Goal: Task Accomplishment & Management: Manage account settings

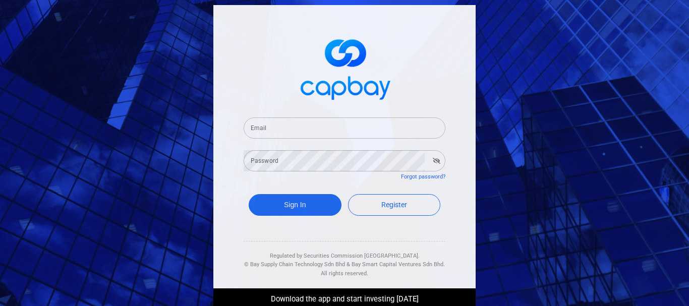
click at [326, 127] on input "Email" at bounding box center [345, 128] width 202 height 21
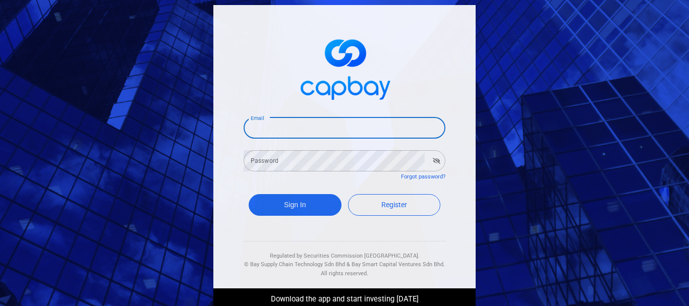
type input "[EMAIL_ADDRESS][DOMAIN_NAME]"
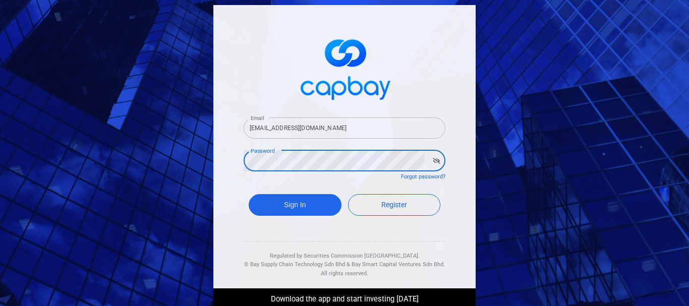
click at [249, 194] on button "Sign In" at bounding box center [295, 205] width 93 height 22
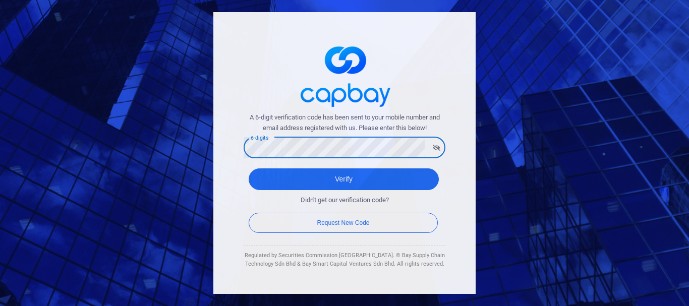
click at [249, 169] on button "Verify" at bounding box center [344, 180] width 190 height 22
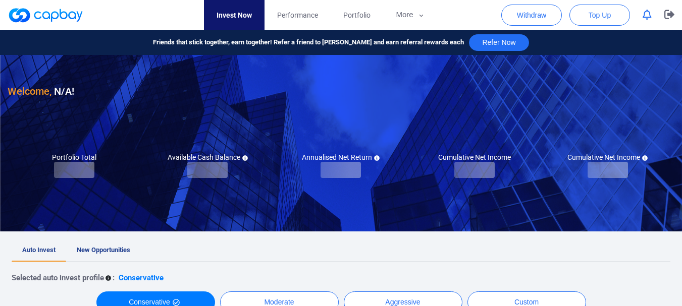
checkbox input "true"
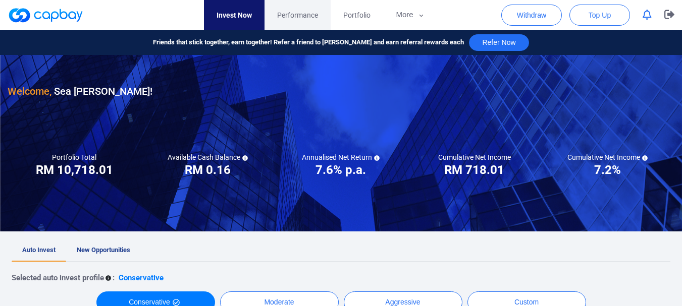
click at [292, 12] on span "Performance" at bounding box center [297, 15] width 41 height 11
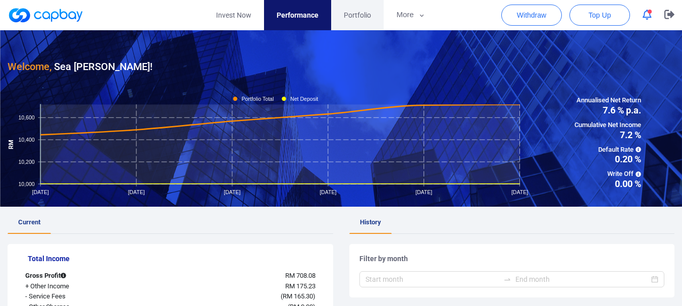
click at [355, 15] on span "Portfolio" at bounding box center [357, 15] width 27 height 11
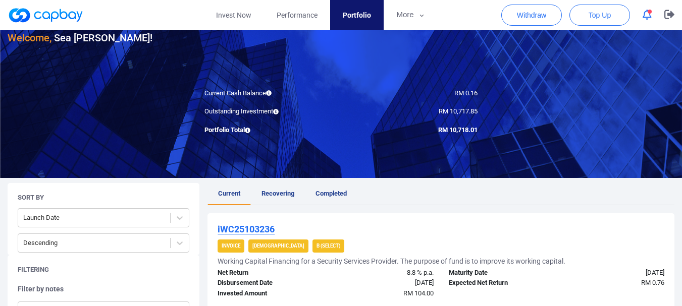
scroll to position [101, 0]
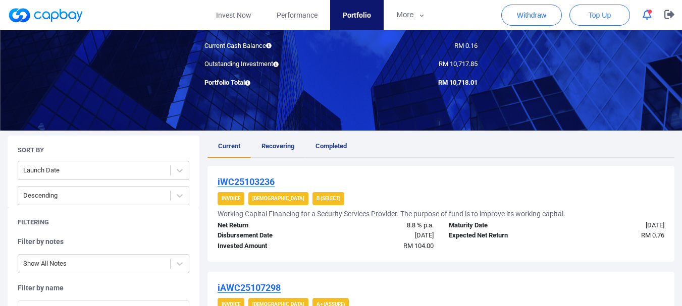
click at [283, 146] on span "Recovering" at bounding box center [277, 146] width 33 height 8
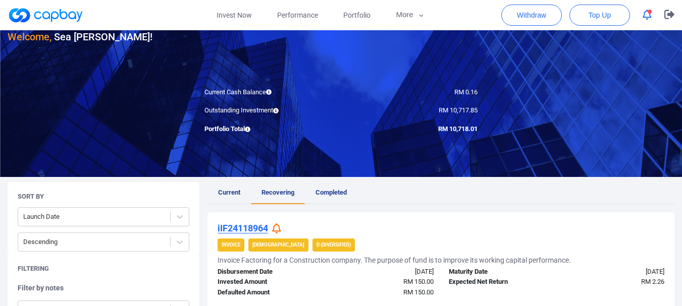
scroll to position [151, 0]
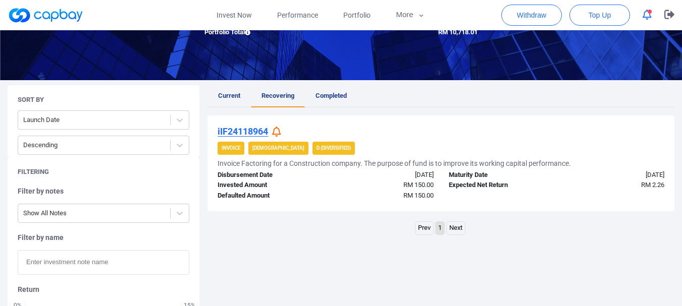
click at [279, 132] on icon at bounding box center [276, 132] width 9 height 11
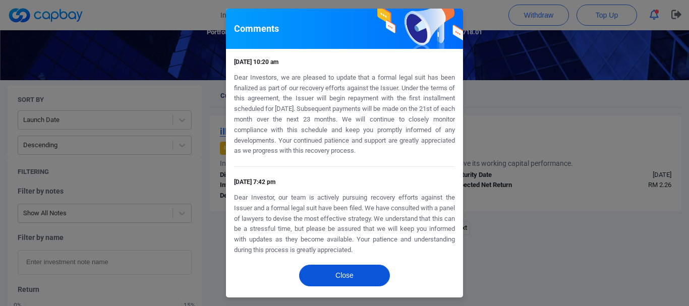
click at [354, 270] on button "Close" at bounding box center [344, 276] width 91 height 22
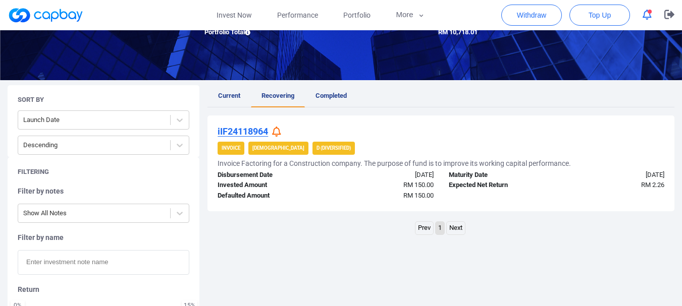
click at [275, 129] on icon at bounding box center [276, 132] width 9 height 11
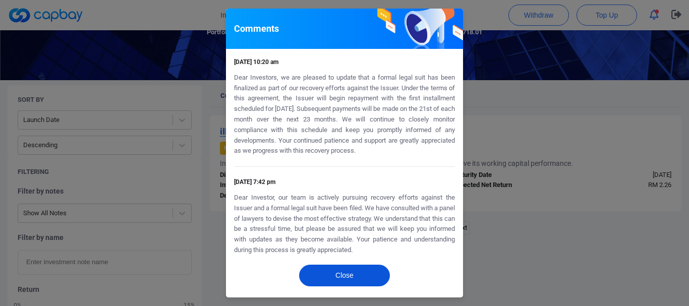
click at [334, 268] on button "Close" at bounding box center [344, 276] width 91 height 22
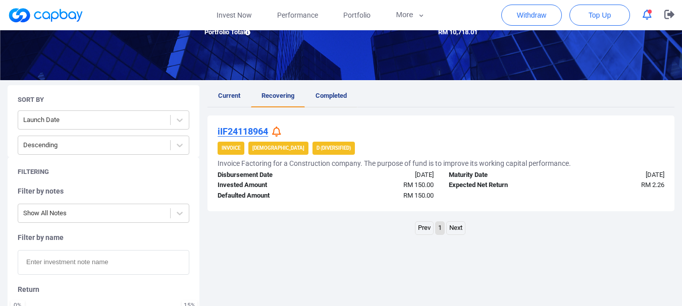
click at [326, 96] on span "Completed" at bounding box center [330, 96] width 31 height 8
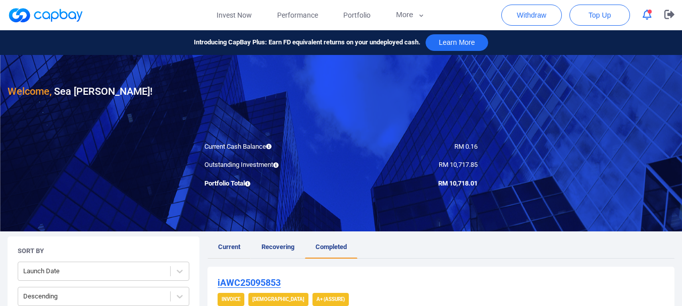
click at [218, 248] on span "Current" at bounding box center [229, 247] width 22 height 8
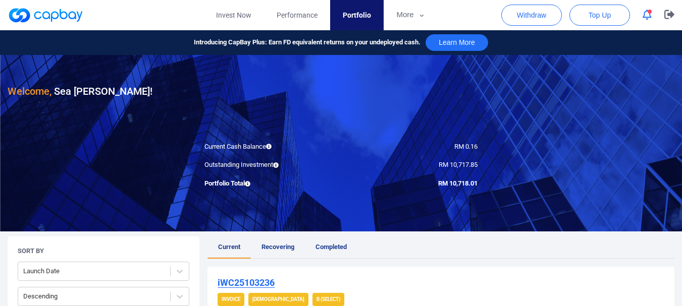
click at [652, 14] on button "button" at bounding box center [646, 15] width 19 height 16
click at [410, 15] on button "More" at bounding box center [410, 15] width 54 height 30
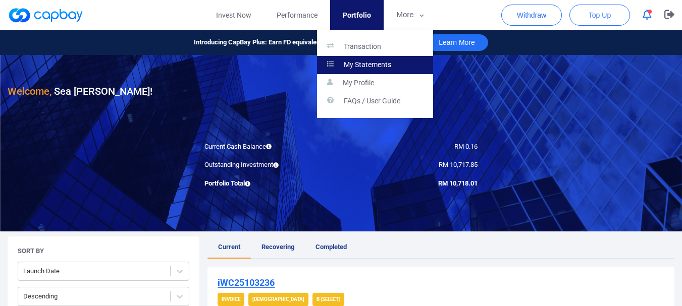
click at [382, 67] on p "My Statements" at bounding box center [367, 65] width 47 height 9
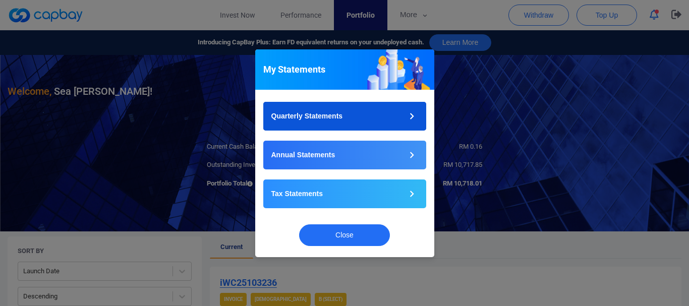
click at [368, 110] on button "Quarterly Statements" at bounding box center [344, 116] width 163 height 29
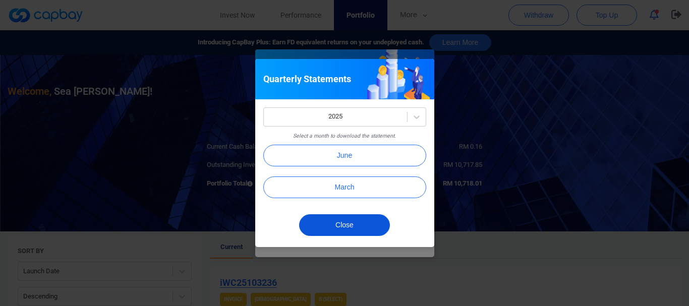
click at [346, 226] on button "Close" at bounding box center [344, 225] width 91 height 22
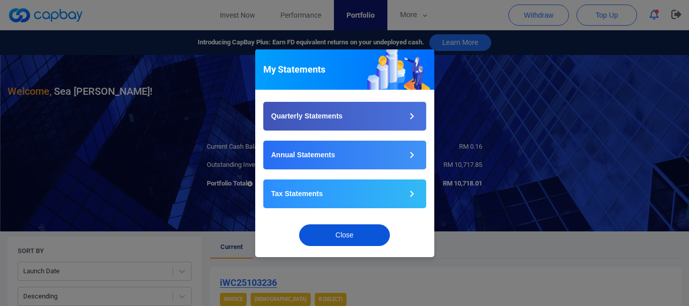
click at [354, 234] on button "Close" at bounding box center [344, 236] width 91 height 22
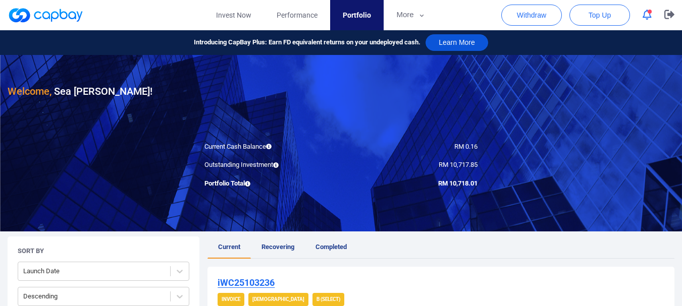
click at [449, 44] on button "Learn More" at bounding box center [456, 42] width 63 height 17
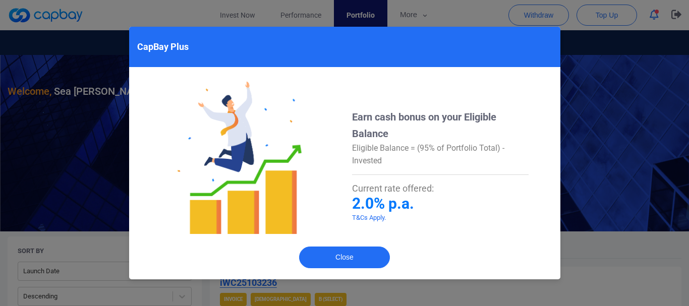
click at [347, 269] on div "Close" at bounding box center [344, 260] width 431 height 39
click at [351, 254] on button "Close" at bounding box center [344, 258] width 91 height 22
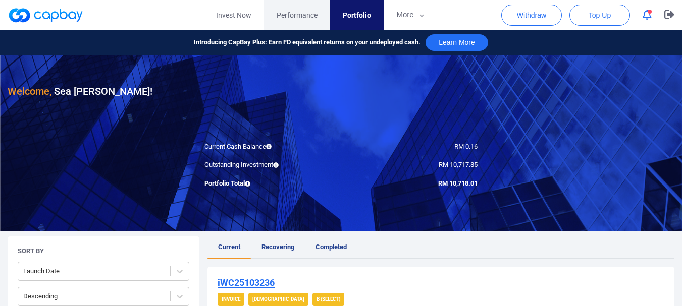
click at [288, 12] on span "Performance" at bounding box center [296, 15] width 41 height 11
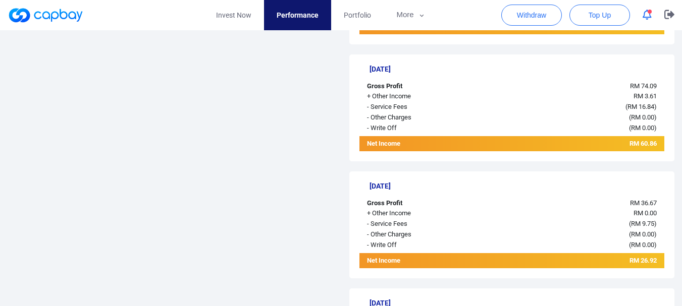
scroll to position [1211, 0]
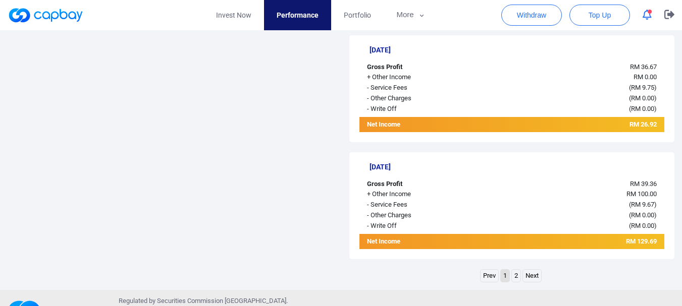
click at [514, 278] on link "2" at bounding box center [516, 276] width 9 height 13
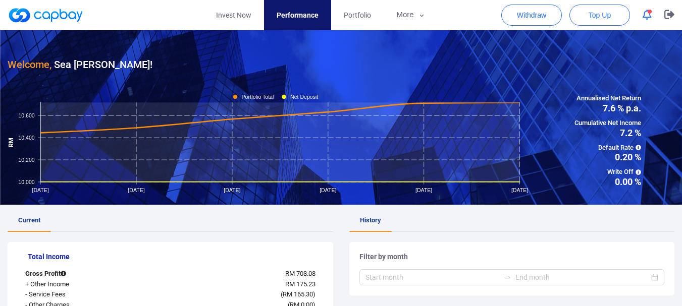
scroll to position [0, 0]
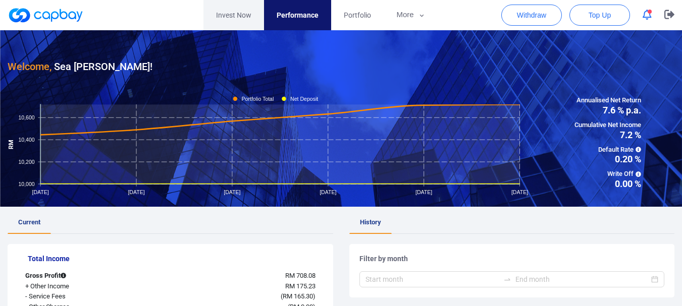
click at [231, 12] on link "Invest Now" at bounding box center [233, 15] width 61 height 30
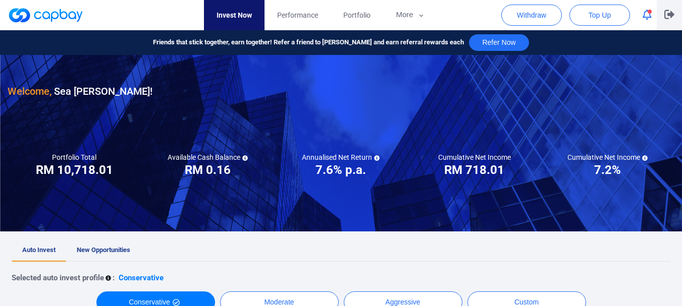
click at [665, 16] on icon "button" at bounding box center [669, 14] width 10 height 9
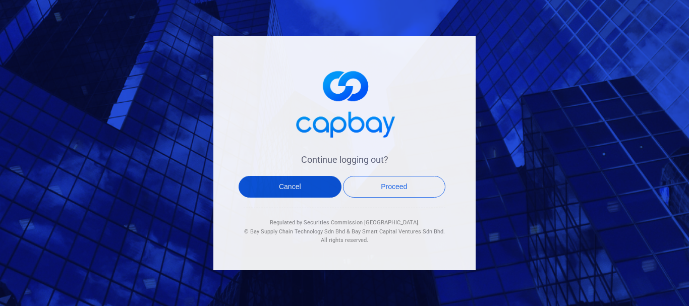
click at [302, 186] on button "Cancel" at bounding box center [290, 187] width 103 height 22
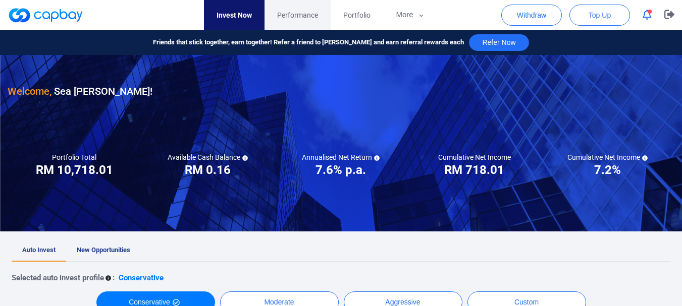
click at [299, 17] on span "Performance" at bounding box center [297, 15] width 41 height 11
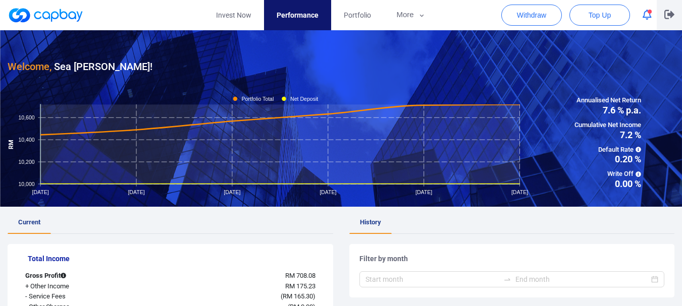
click at [680, 14] on button "button" at bounding box center [668, 15] width 25 height 30
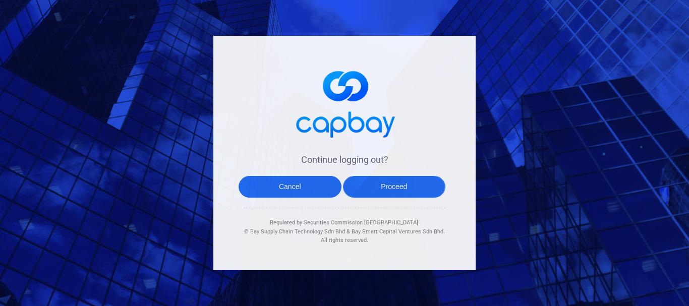
click at [397, 187] on button "Proceed" at bounding box center [394, 187] width 103 height 22
